Goal: Task Accomplishment & Management: Complete application form

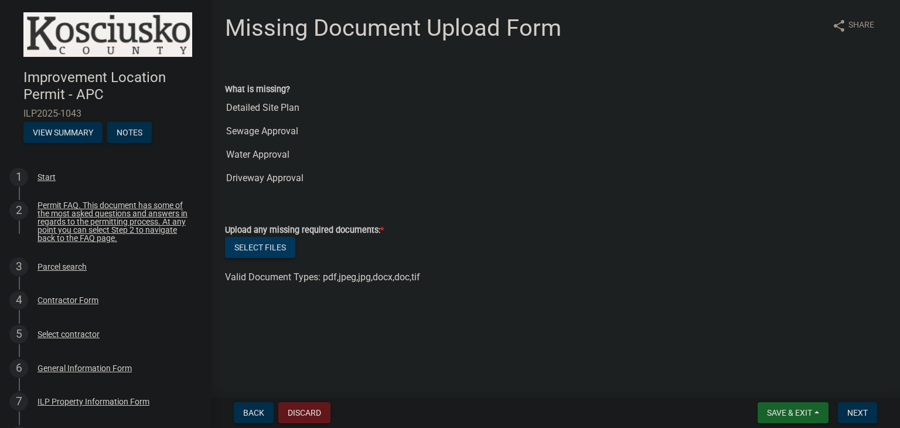
click at [268, 247] on button "Select files" at bounding box center [260, 247] width 70 height 21
click at [267, 244] on button "Select files" at bounding box center [260, 247] width 70 height 21
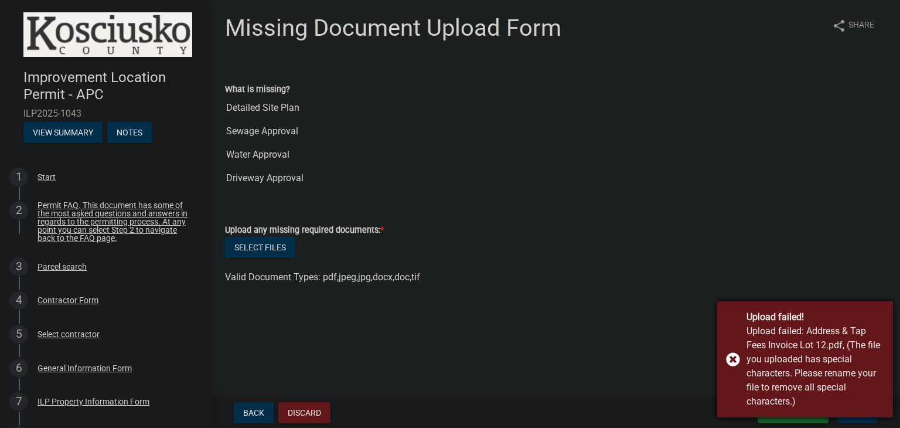
click at [733, 356] on div "Upload failed! Upload failed: Address & Tap Fees Invoice Lot 12.pdf, (The file …" at bounding box center [805, 359] width 176 height 116
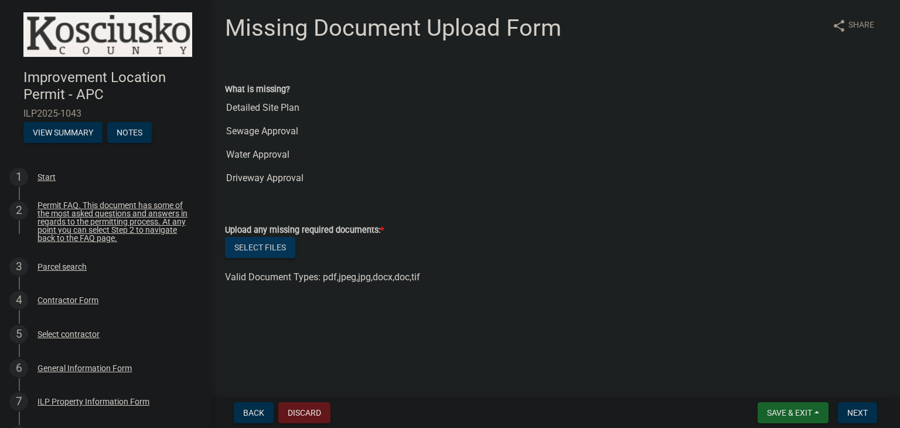
click at [270, 242] on button "Select files" at bounding box center [260, 247] width 70 height 21
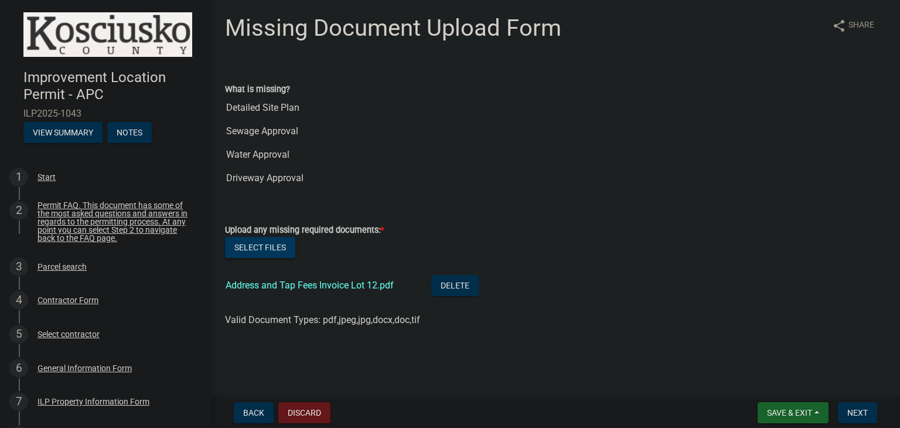
click at [257, 248] on button "Select files" at bounding box center [260, 247] width 70 height 21
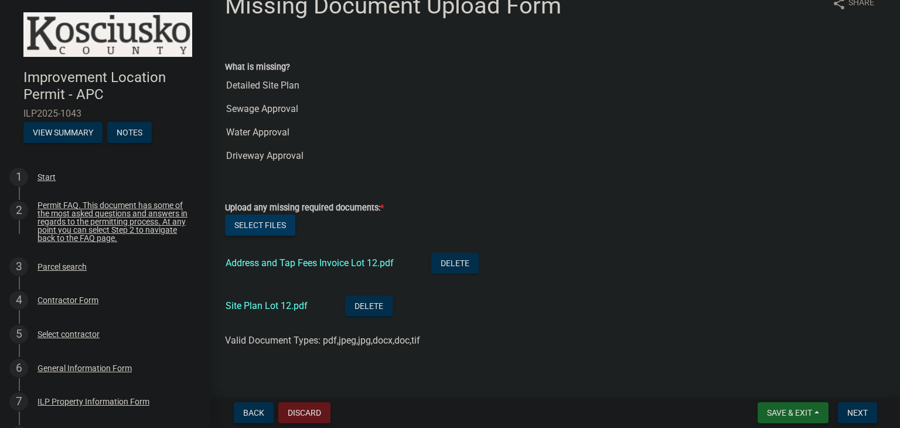
scroll to position [33, 0]
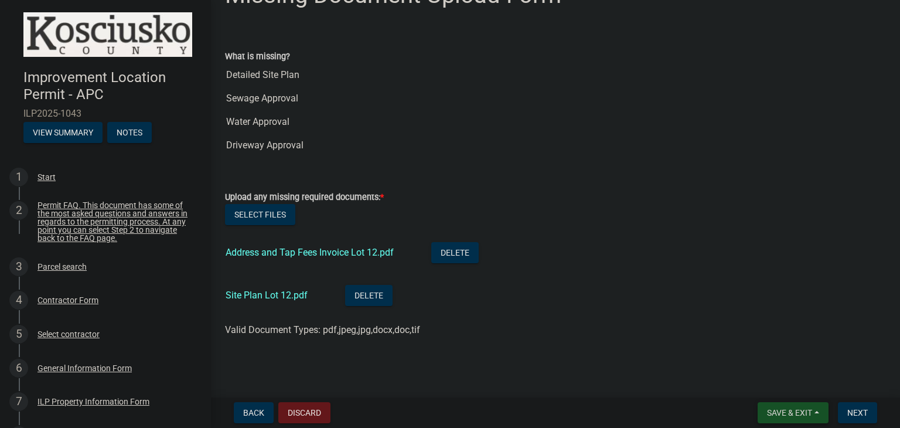
click at [804, 408] on span "Save & Exit" at bounding box center [789, 412] width 45 height 9
click at [776, 380] on button "Save & Exit" at bounding box center [781, 382] width 94 height 28
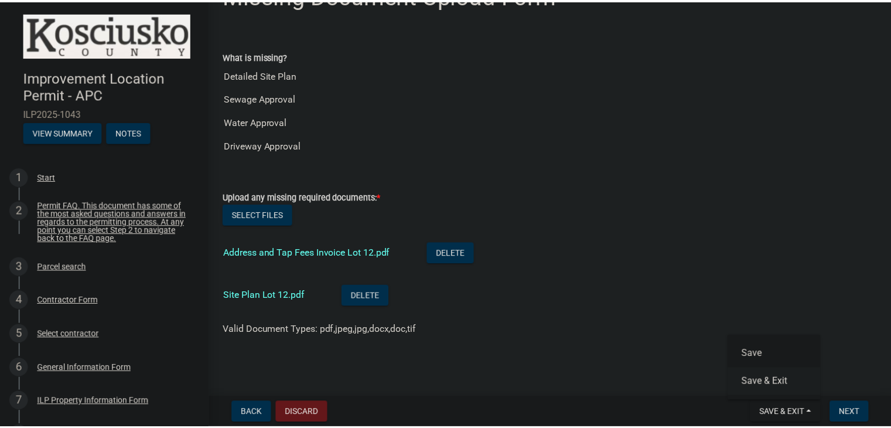
scroll to position [0, 0]
